Goal: Check status: Check status

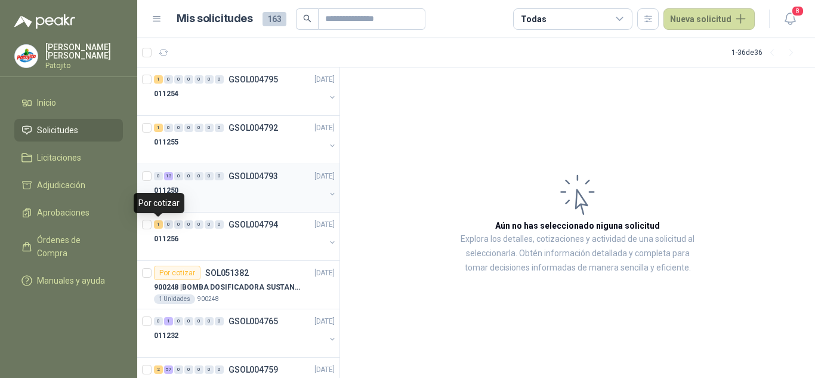
click at [205, 181] on div "0 13 0 0 0 0 0 GSOL004793 [DATE]" at bounding box center [245, 176] width 183 height 14
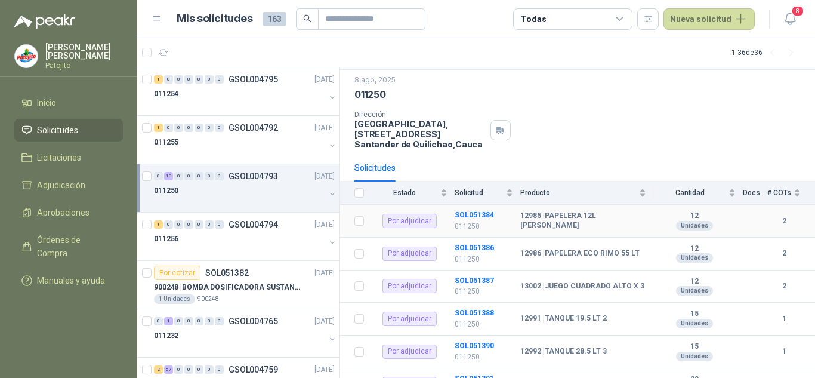
scroll to position [305, 0]
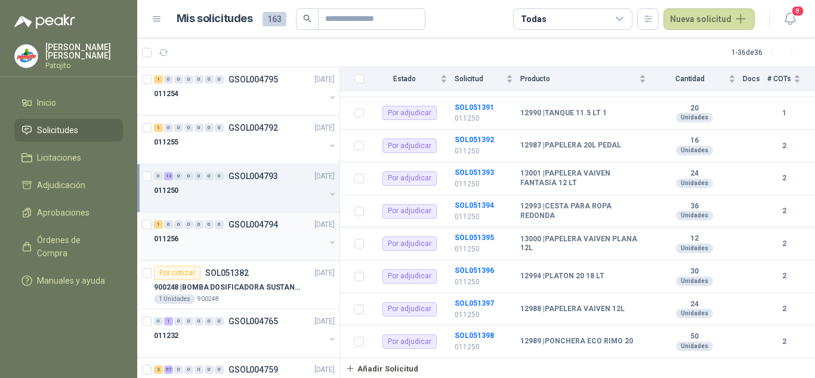
click at [227, 228] on div "1 0 0 0 0 0 0 GSOL004794" at bounding box center [216, 224] width 124 height 8
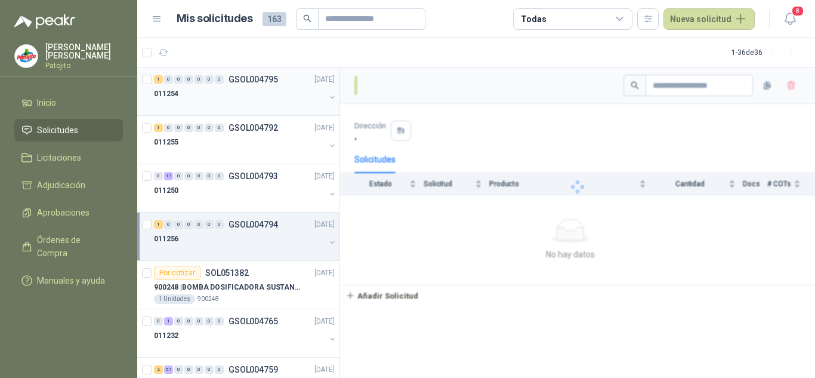
click at [224, 82] on div "1 0 0 0 0 0 0 GSOL004795" at bounding box center [216, 79] width 124 height 8
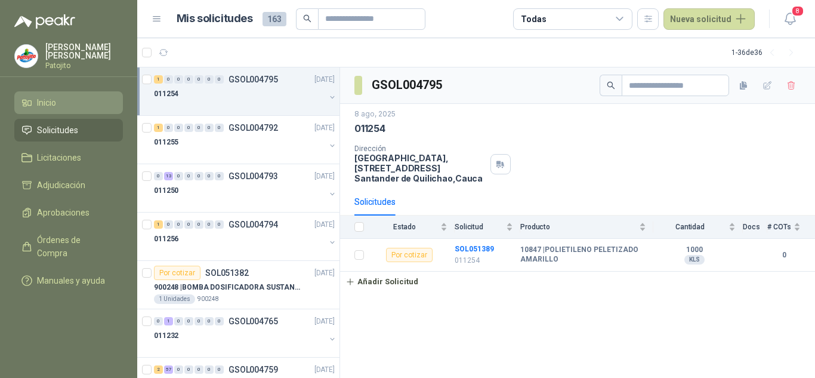
click at [58, 96] on li "Inicio" at bounding box center [68, 102] width 94 height 13
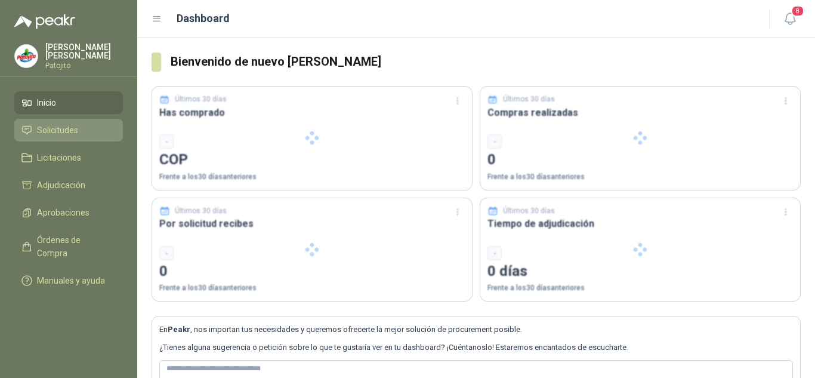
click at [76, 124] on span "Solicitudes" at bounding box center [57, 130] width 41 height 13
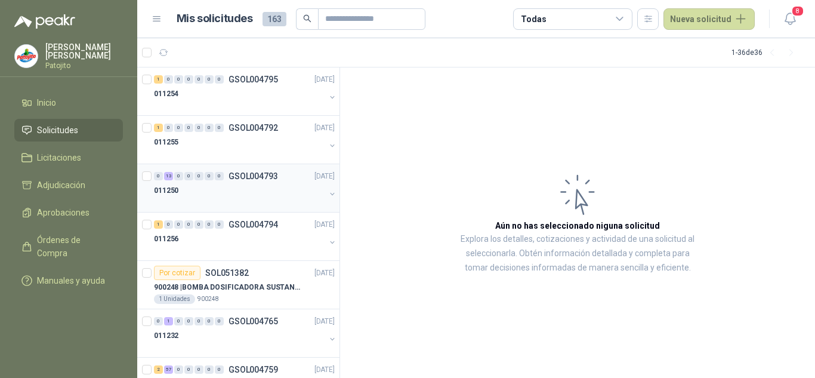
drag, startPoint x: 226, startPoint y: 183, endPoint x: 234, endPoint y: 201, distance: 19.5
click at [226, 183] on div "011250" at bounding box center [239, 190] width 171 height 14
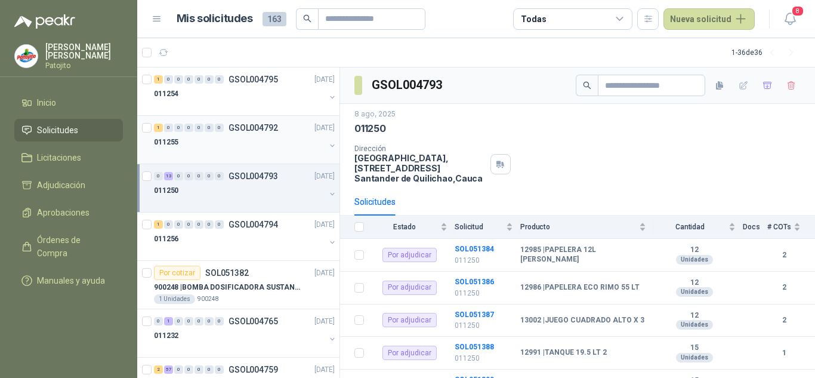
click at [228, 163] on div "1 0 0 0 0 0 0 GSOL004792 [DATE] 011255" at bounding box center [238, 140] width 202 height 48
